Goal: Book appointment/travel/reservation

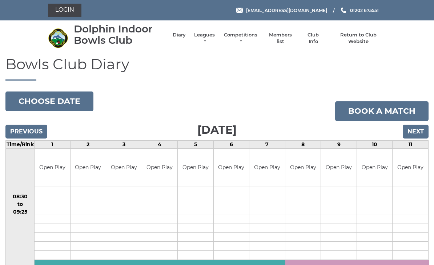
click at [58, 100] on button "Choose date" at bounding box center [49, 101] width 88 height 20
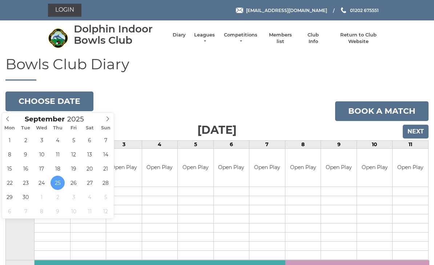
click at [111, 118] on span at bounding box center [108, 117] width 12 height 10
type input "2025-10-13"
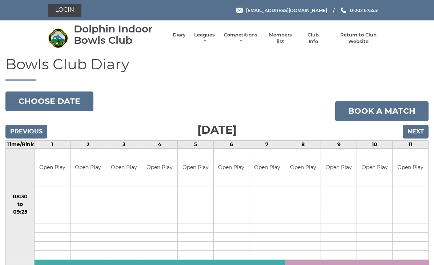
click at [59, 99] on button "Choose date" at bounding box center [49, 101] width 88 height 20
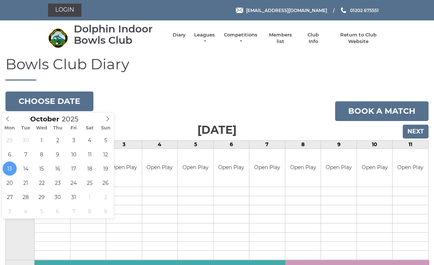
type input "2025-10-16"
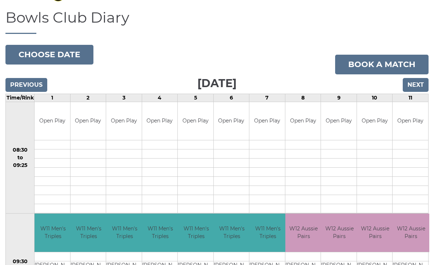
scroll to position [47, 0]
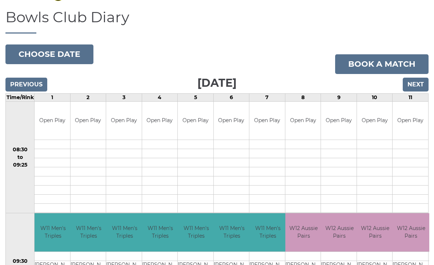
click at [419, 80] on input "Next" at bounding box center [416, 85] width 26 height 14
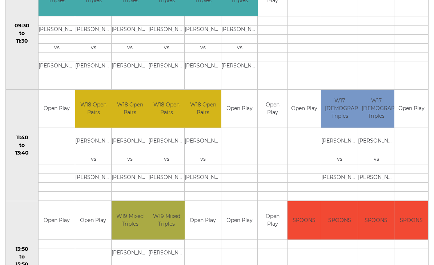
scroll to position [282, 0]
